Goal: Transaction & Acquisition: Purchase product/service

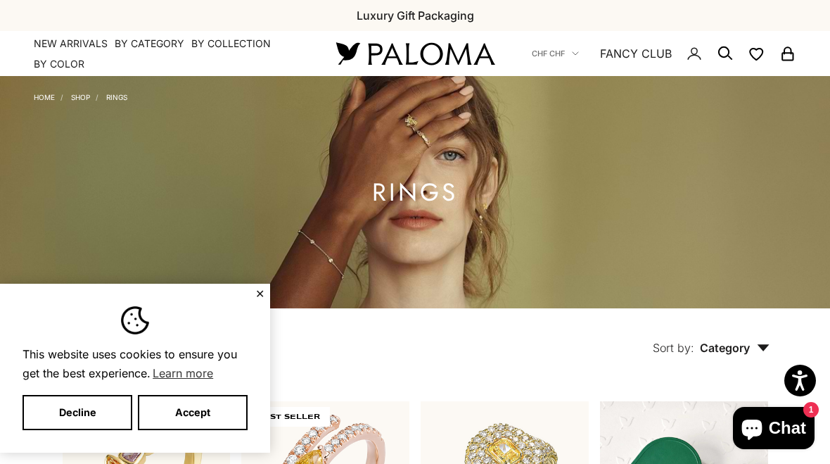
click at [263, 291] on button "✕" at bounding box center [259, 293] width 9 height 8
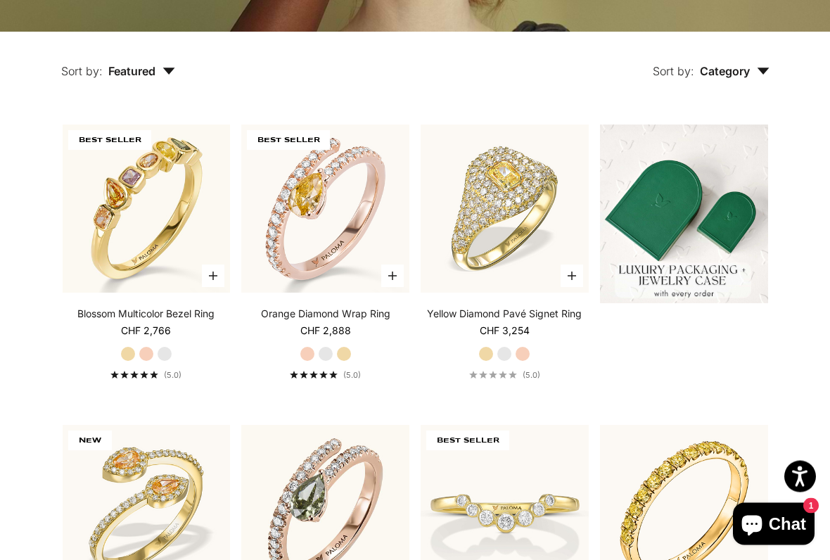
scroll to position [324, 0]
click at [345, 291] on img at bounding box center [325, 208] width 185 height 185
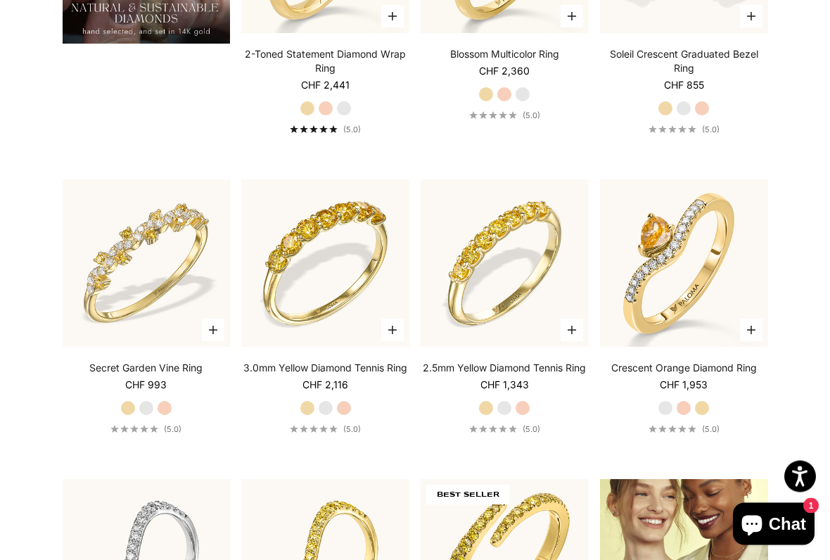
scroll to position [1200, 0]
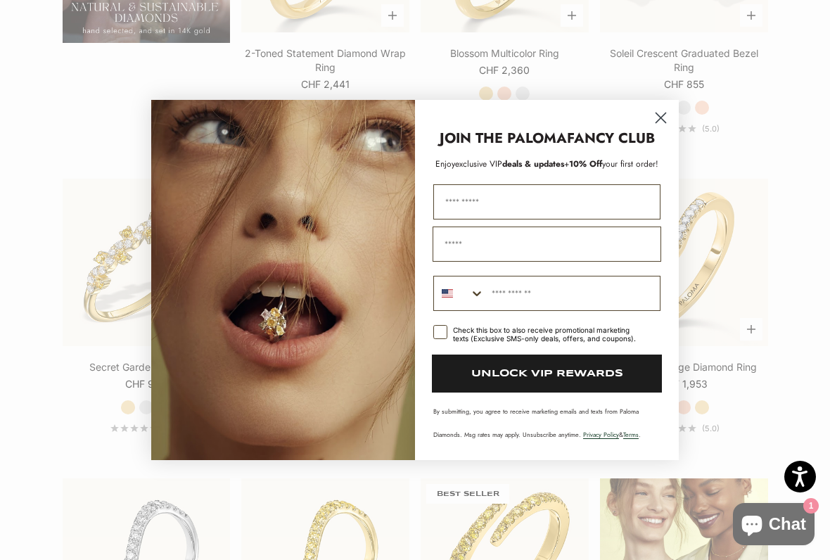
click at [656, 113] on circle "Close dialog" at bounding box center [660, 117] width 23 height 23
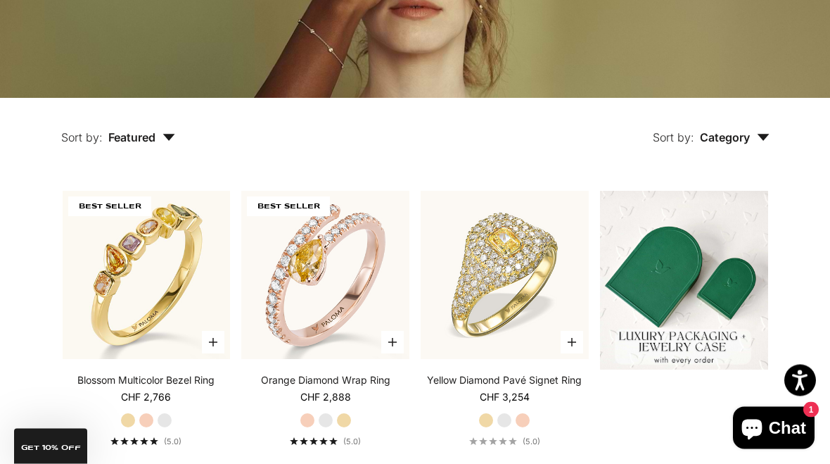
scroll to position [0, 0]
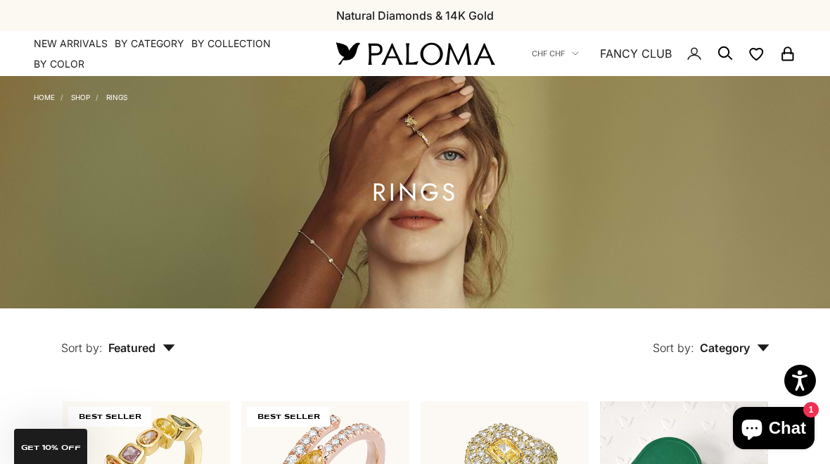
click at [152, 42] on summary "By Category" at bounding box center [150, 44] width 70 height 14
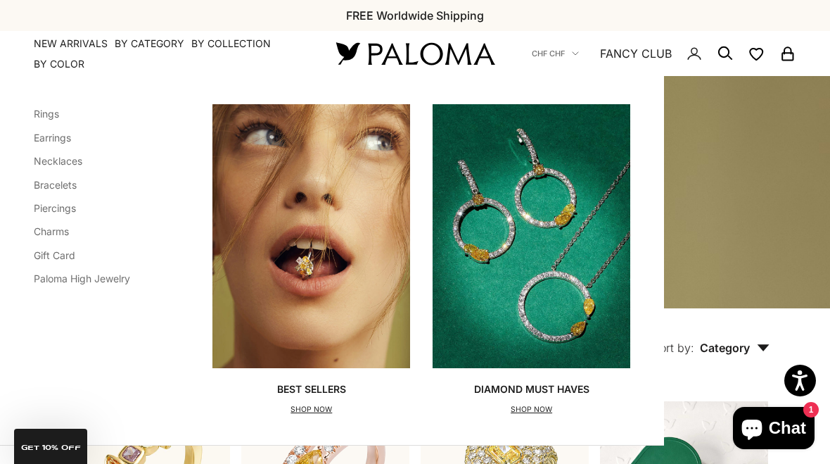
click at [71, 135] on link "Earrings" at bounding box center [52, 138] width 37 height 12
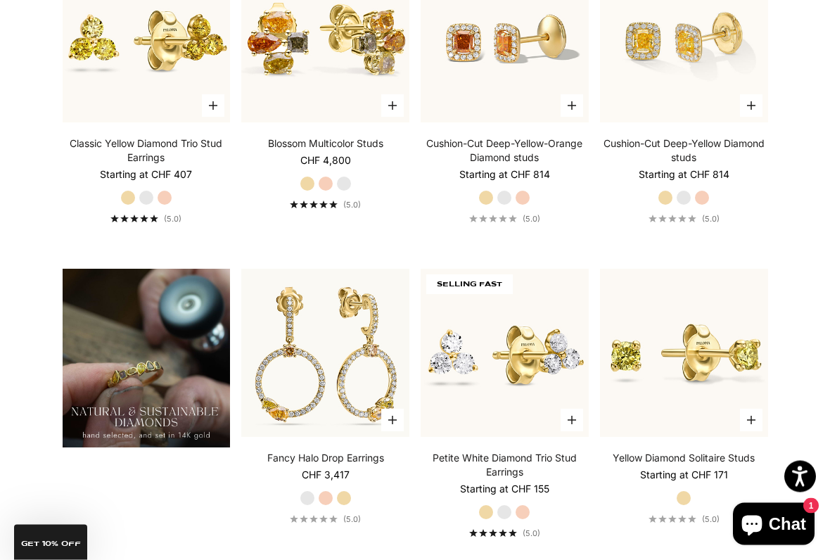
scroll to position [818, 0]
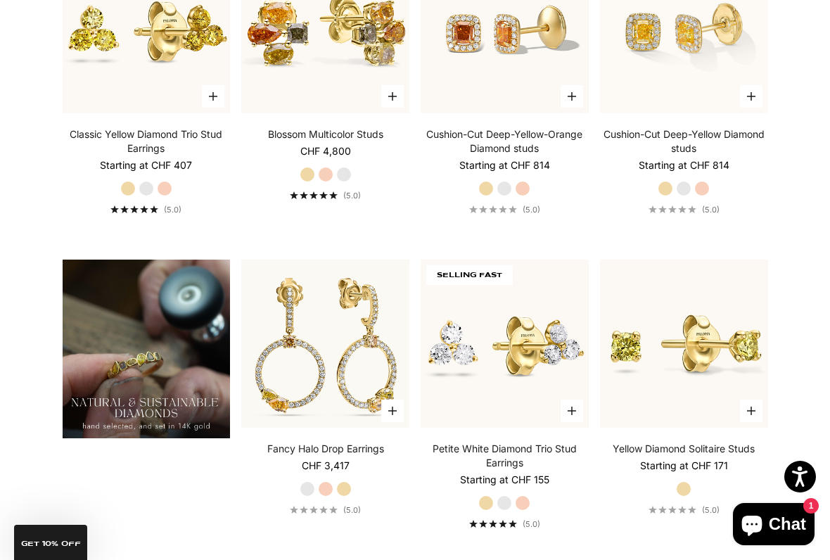
click at [338, 438] on product-card "Choose options Fancy Halo Drop Earrings Starting at CHF 3,417 White Gold Rose G…" at bounding box center [325, 387] width 168 height 255
click at [329, 421] on img at bounding box center [325, 343] width 185 height 185
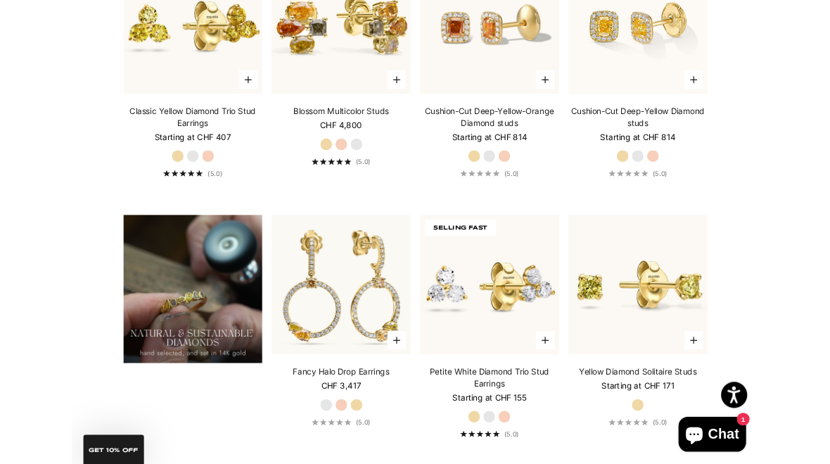
scroll to position [858, 0]
